Goal: Register for event/course

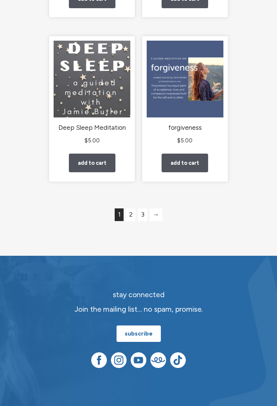
scroll to position [1299, 0]
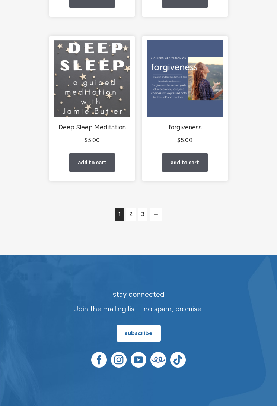
click at [130, 221] on link "2" at bounding box center [131, 214] width 10 height 13
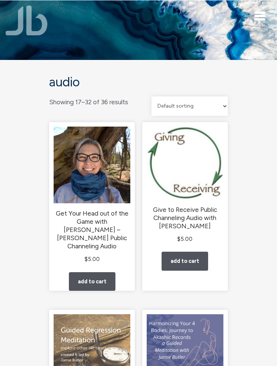
click at [262, 15] on span "Toggle navigation" at bounding box center [260, 16] width 11 height 2
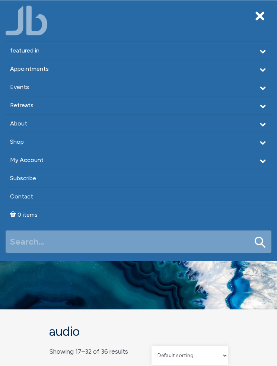
click at [27, 106] on link "Retreats" at bounding box center [139, 106] width 266 height 18
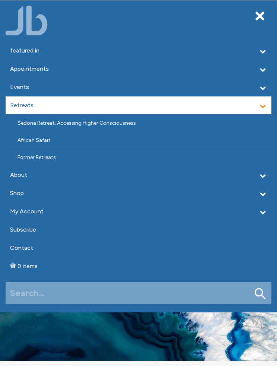
click at [139, 122] on link "Sedona Retreat: Accessing Higher Consciousness" at bounding box center [139, 123] width 266 height 17
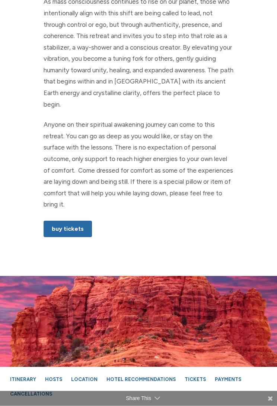
scroll to position [513, 0]
click at [72, 221] on link "Buy Tickets" at bounding box center [68, 229] width 48 height 16
